Goal: Information Seeking & Learning: Learn about a topic

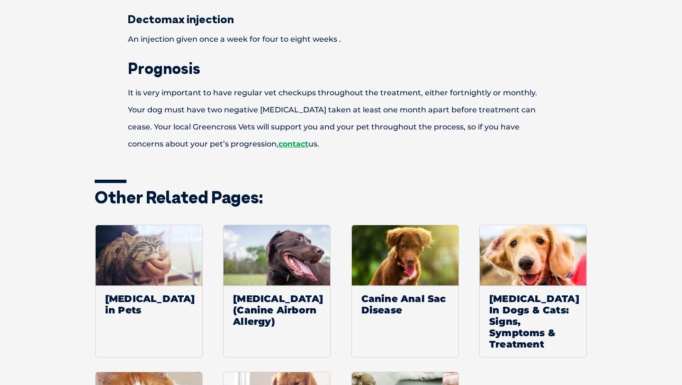
scroll to position [752, 0]
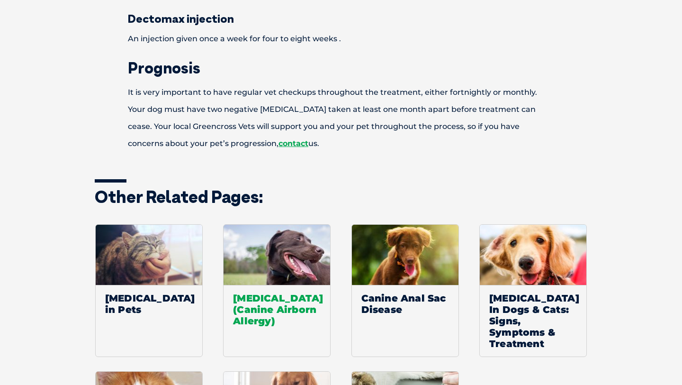
click at [285, 300] on span "Atopy (Canine Airborn Allergy)" at bounding box center [277, 309] width 107 height 49
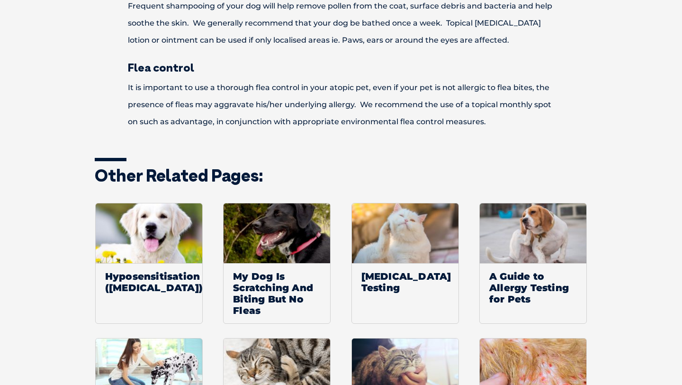
scroll to position [1048, 0]
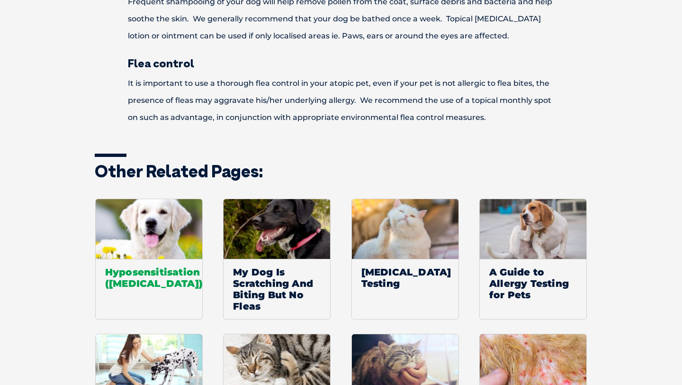
click at [162, 275] on span "Hyposensitisation (Pet Allergies)" at bounding box center [149, 277] width 107 height 37
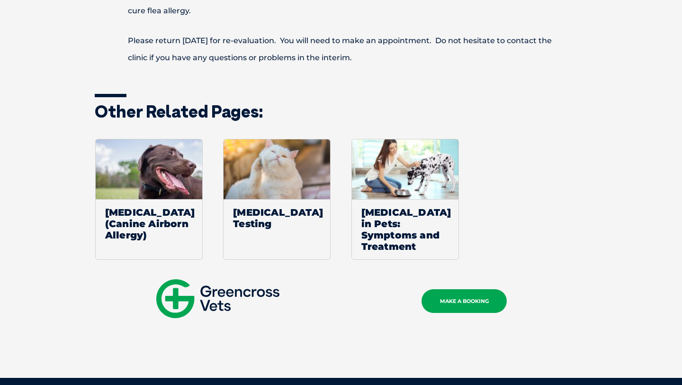
scroll to position [1013, 0]
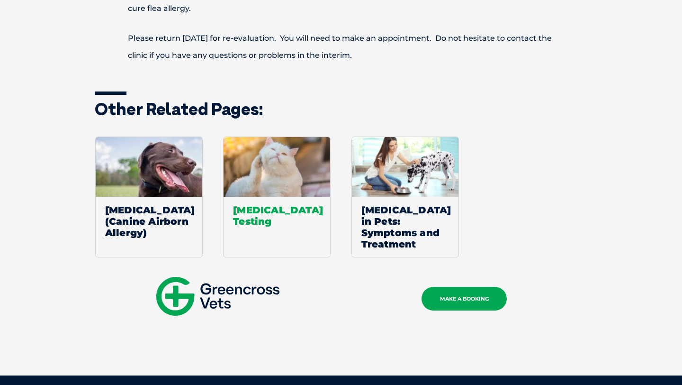
click at [246, 214] on span "[MEDICAL_DATA] Testing" at bounding box center [277, 215] width 107 height 37
